Goal: Information Seeking & Learning: Learn about a topic

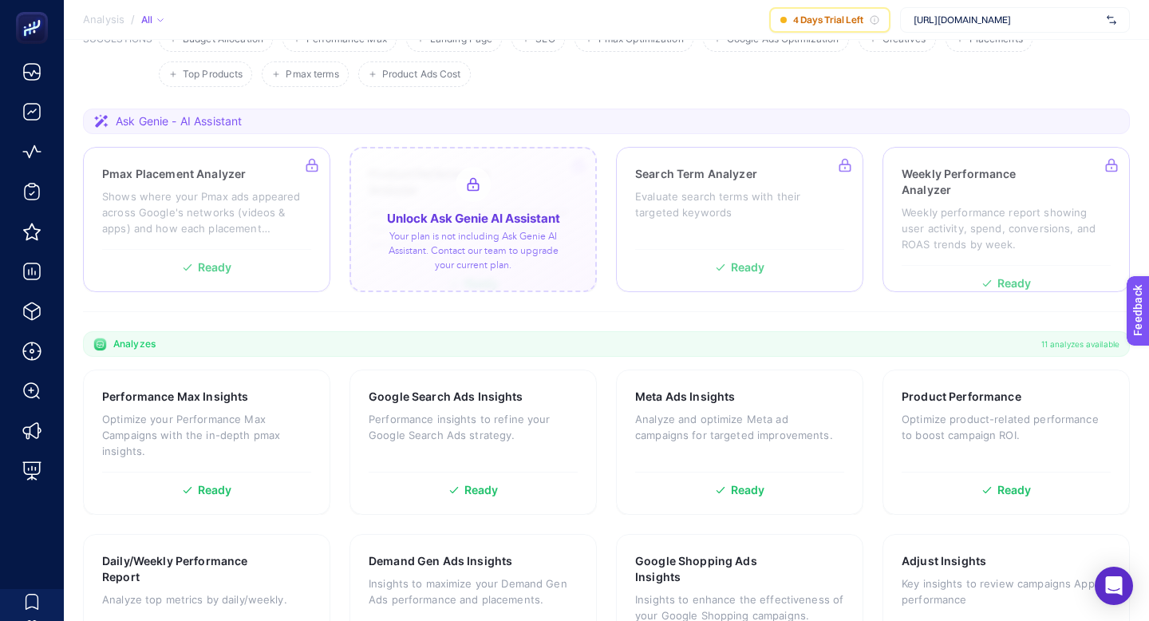
scroll to position [201, 0]
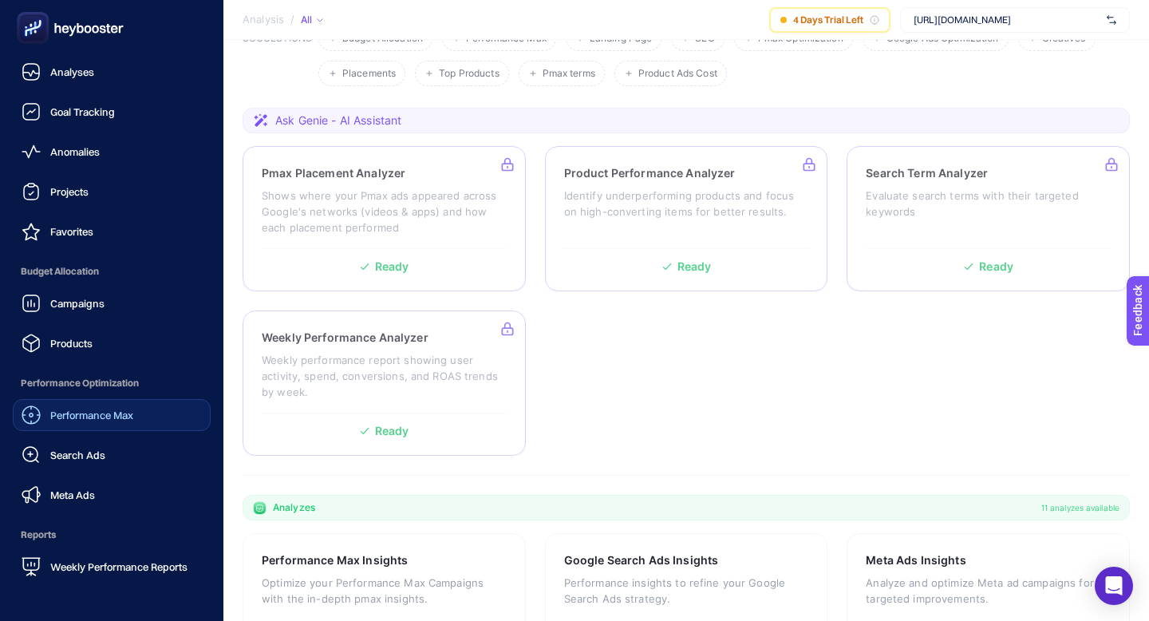
click at [79, 417] on span "Performance Max" at bounding box center [91, 415] width 83 height 13
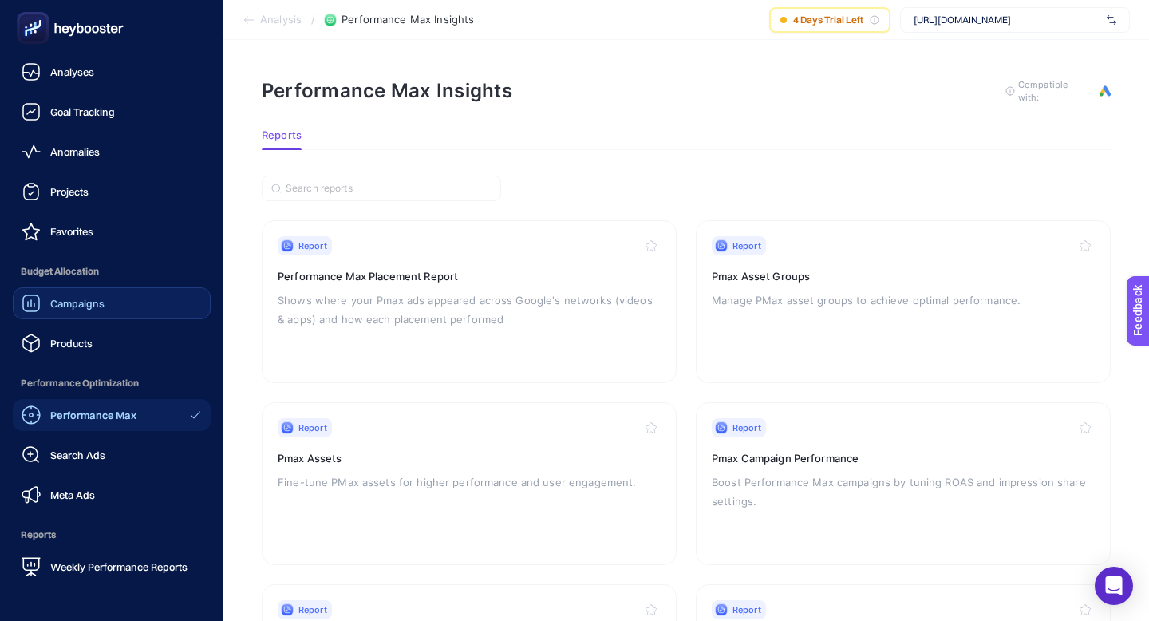
click at [41, 309] on div "Campaigns" at bounding box center [63, 303] width 83 height 19
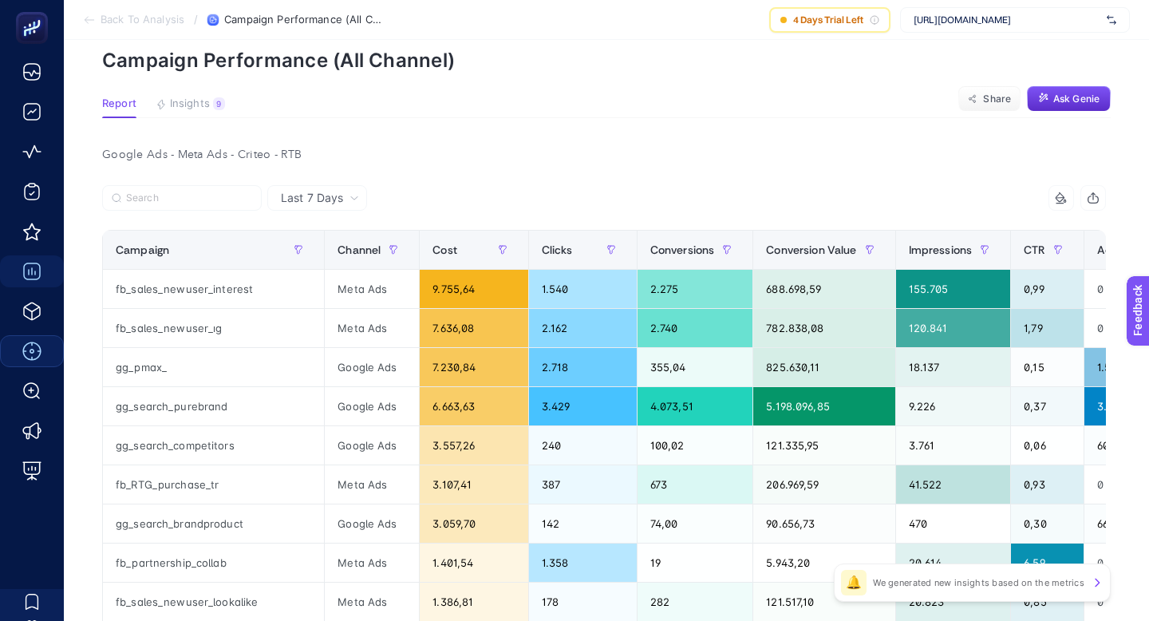
click at [200, 105] on span "Insights" at bounding box center [190, 103] width 40 height 13
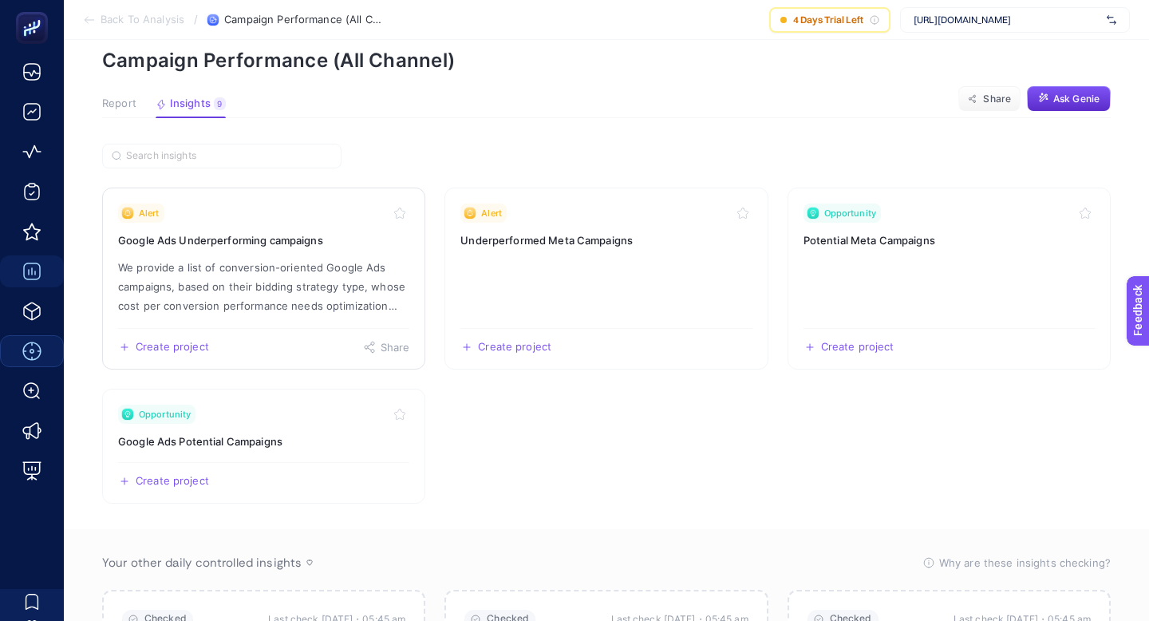
click at [296, 215] on div "Alert" at bounding box center [263, 213] width 291 height 19
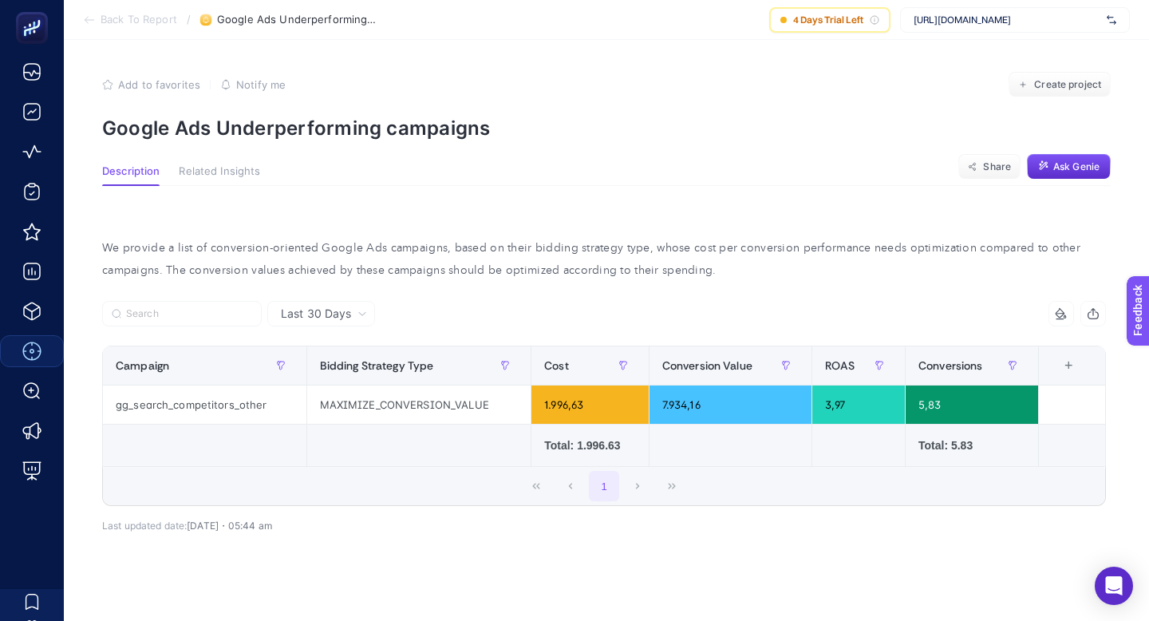
click at [250, 170] on span "Related Insights" at bounding box center [219, 171] width 81 height 13
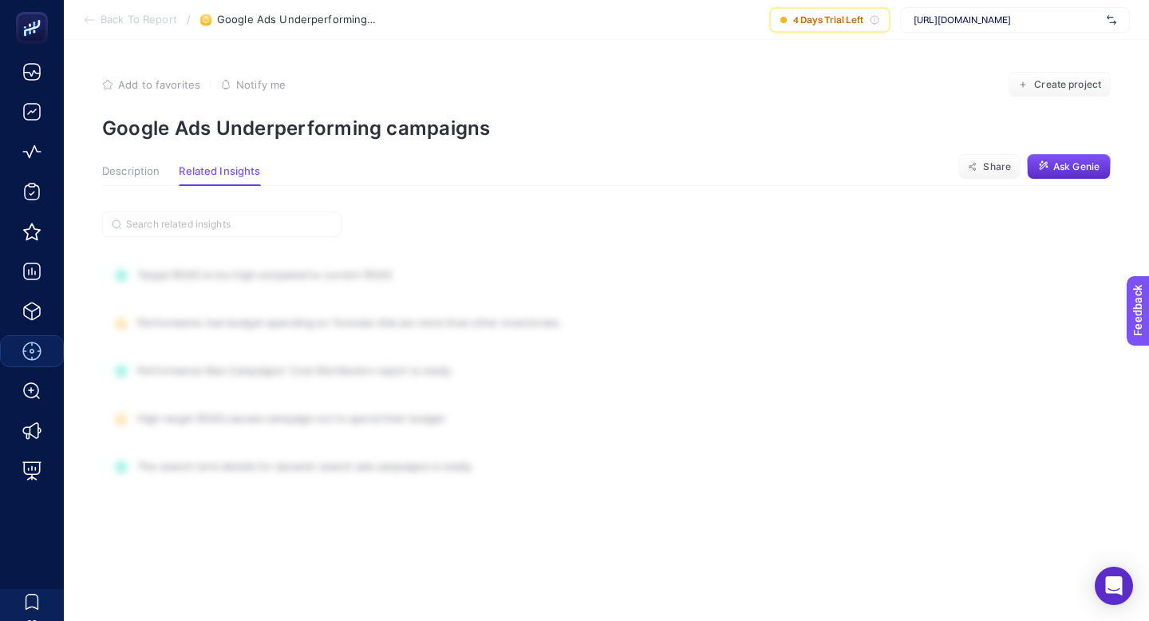
click at [231, 171] on span "Related Insights" at bounding box center [219, 171] width 81 height 13
click at [138, 165] on span "Description" at bounding box center [130, 171] width 57 height 13
